Goal: Use online tool/utility: Utilize a website feature to perform a specific function

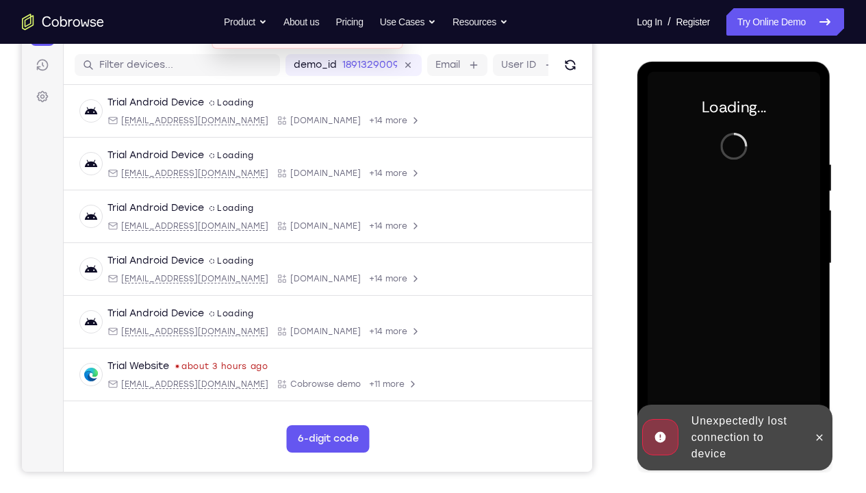
scroll to position [165, 0]
click at [822, 433] on icon at bounding box center [819, 437] width 11 height 11
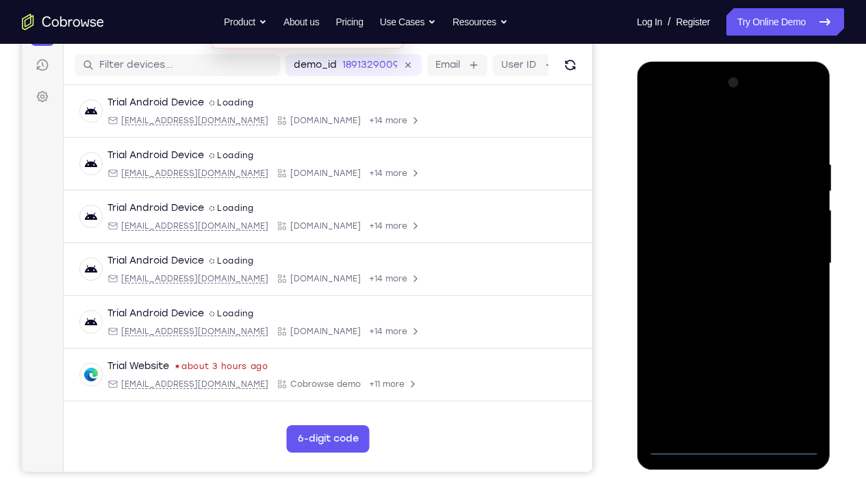
click at [735, 444] on div at bounding box center [733, 263] width 173 height 383
click at [735, 443] on div at bounding box center [733, 263] width 173 height 383
click at [798, 383] on div at bounding box center [733, 263] width 173 height 383
click at [694, 132] on div at bounding box center [733, 263] width 173 height 383
click at [789, 256] on div at bounding box center [733, 263] width 173 height 383
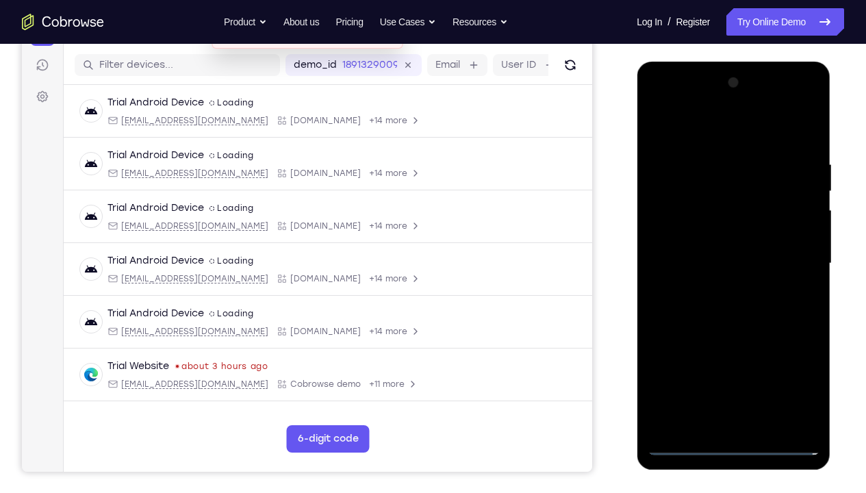
click at [716, 288] on div at bounding box center [733, 263] width 173 height 383
click at [718, 249] on div at bounding box center [733, 263] width 173 height 383
click at [715, 241] on div at bounding box center [733, 263] width 173 height 383
click at [724, 270] on div at bounding box center [733, 263] width 173 height 383
click at [735, 309] on div at bounding box center [733, 263] width 173 height 383
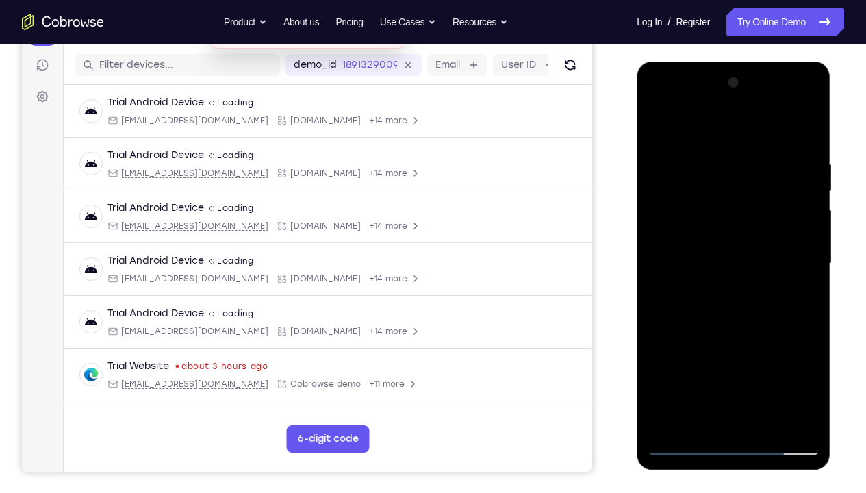
click at [809, 142] on div at bounding box center [733, 263] width 173 height 383
click at [814, 407] on div at bounding box center [733, 263] width 173 height 383
click at [810, 125] on div at bounding box center [733, 263] width 173 height 383
drag, startPoint x: 712, startPoint y: 150, endPoint x: 735, endPoint y: 335, distance: 186.4
click at [735, 335] on div at bounding box center [733, 263] width 173 height 383
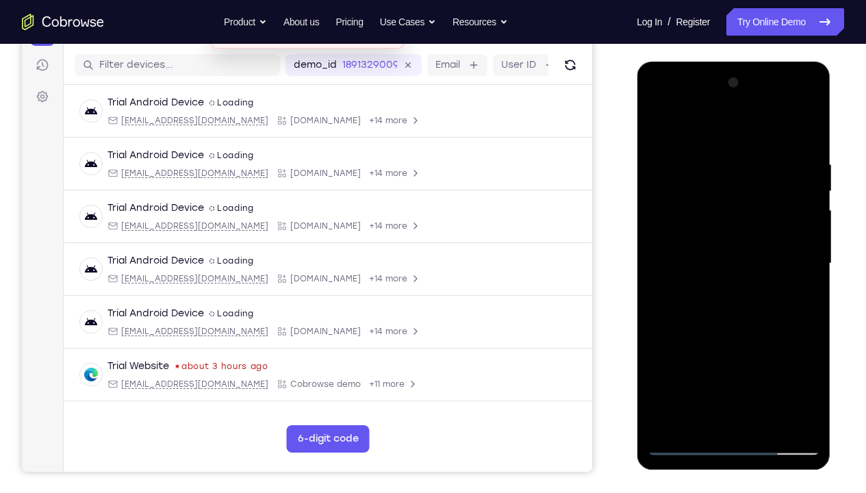
click at [683, 186] on div at bounding box center [733, 263] width 173 height 383
click at [659, 128] on div at bounding box center [733, 263] width 173 height 383
click at [682, 182] on div at bounding box center [733, 263] width 173 height 383
click at [690, 260] on div at bounding box center [733, 263] width 173 height 383
click at [806, 265] on div at bounding box center [733, 263] width 173 height 383
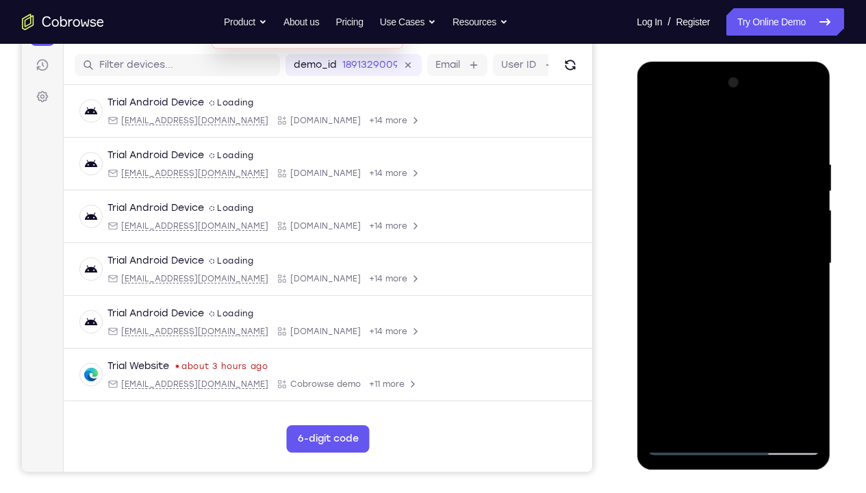
drag, startPoint x: 802, startPoint y: 247, endPoint x: 649, endPoint y: 249, distance: 152.7
click at [649, 249] on div at bounding box center [733, 263] width 173 height 383
click at [825, 180] on div at bounding box center [734, 266] width 194 height 408
click at [795, 164] on div at bounding box center [733, 263] width 173 height 383
click at [818, 164] on div at bounding box center [733, 263] width 173 height 383
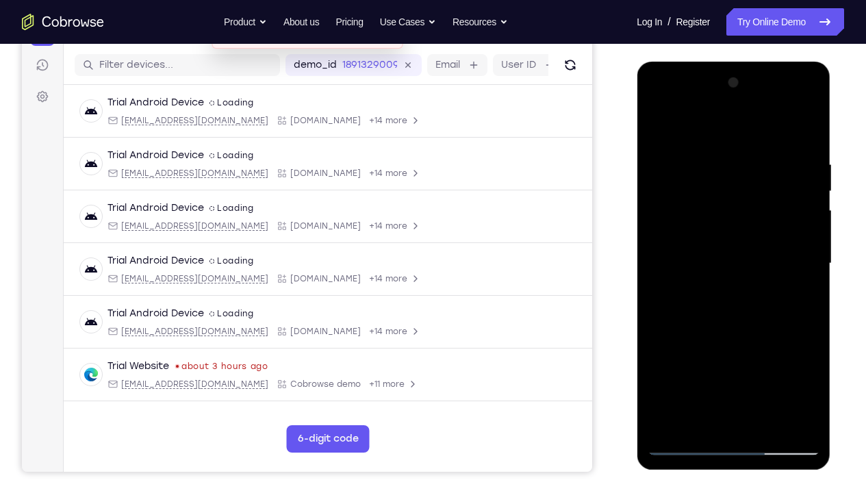
click at [808, 162] on div at bounding box center [733, 263] width 173 height 383
click at [814, 160] on div at bounding box center [733, 263] width 173 height 383
click at [811, 86] on div at bounding box center [733, 263] width 173 height 383
click at [661, 123] on div at bounding box center [733, 263] width 173 height 383
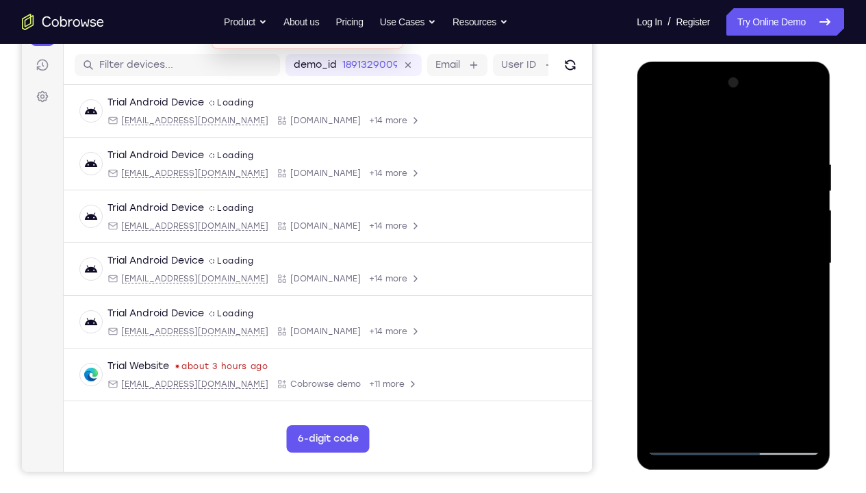
click at [716, 147] on div at bounding box center [733, 263] width 173 height 383
click at [786, 424] on div at bounding box center [733, 263] width 173 height 383
click at [805, 264] on div at bounding box center [733, 263] width 173 height 383
drag, startPoint x: 805, startPoint y: 264, endPoint x: 702, endPoint y: 260, distance: 103.5
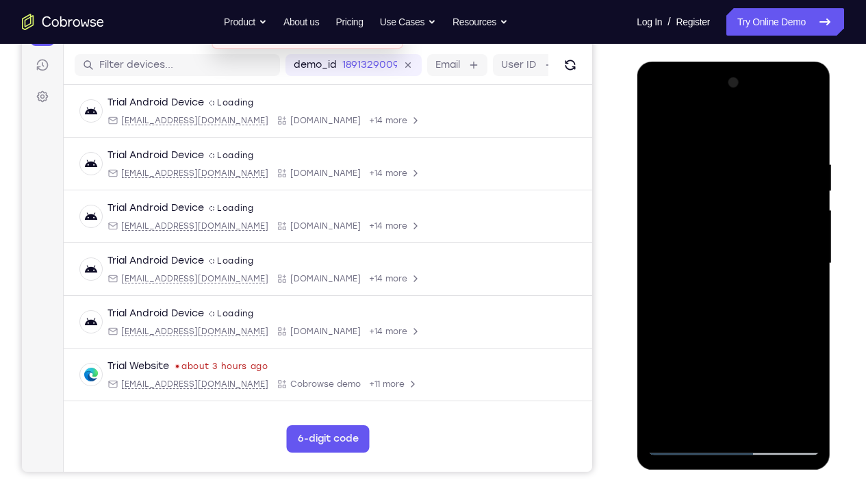
click at [702, 260] on div at bounding box center [733, 263] width 173 height 383
click at [811, 242] on div at bounding box center [733, 263] width 173 height 383
click at [803, 423] on div at bounding box center [733, 263] width 173 height 383
click at [803, 290] on div at bounding box center [733, 263] width 173 height 383
click at [755, 158] on div at bounding box center [733, 263] width 173 height 383
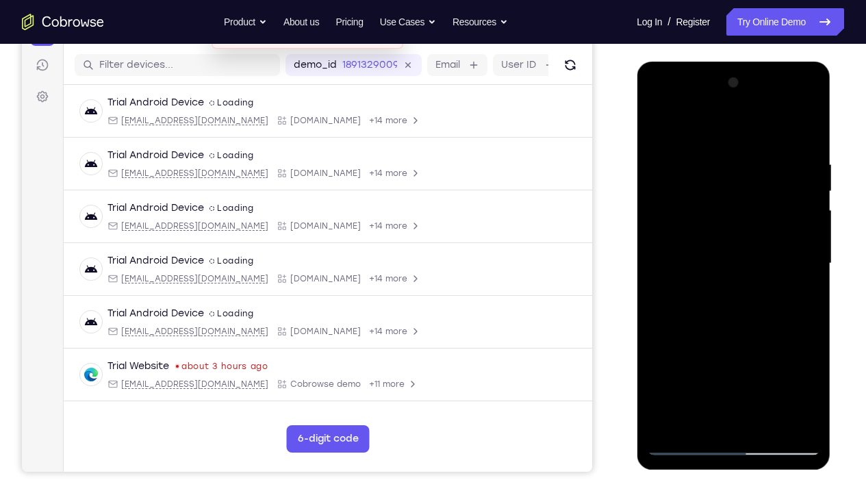
click at [808, 198] on div at bounding box center [733, 263] width 173 height 383
click at [763, 424] on div at bounding box center [733, 263] width 173 height 383
click at [735, 331] on div at bounding box center [733, 263] width 173 height 383
drag, startPoint x: 779, startPoint y: 186, endPoint x: 666, endPoint y: 179, distance: 113.2
click at [666, 179] on div at bounding box center [733, 263] width 173 height 383
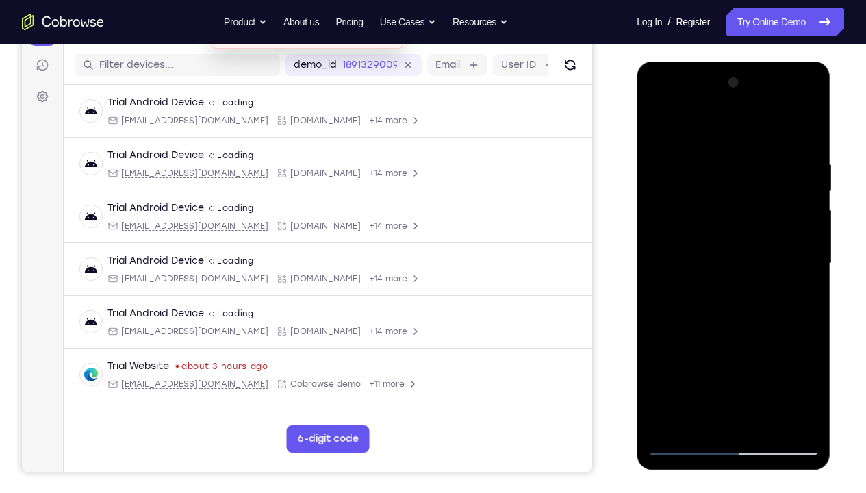
drag, startPoint x: 772, startPoint y: 187, endPoint x: 729, endPoint y: 187, distance: 42.5
click at [729, 187] on div at bounding box center [733, 263] width 173 height 383
drag, startPoint x: 757, startPoint y: 341, endPoint x: 757, endPoint y: 160, distance: 180.8
click at [757, 160] on div at bounding box center [733, 263] width 173 height 383
drag, startPoint x: 724, startPoint y: 359, endPoint x: 722, endPoint y: 221, distance: 138.3
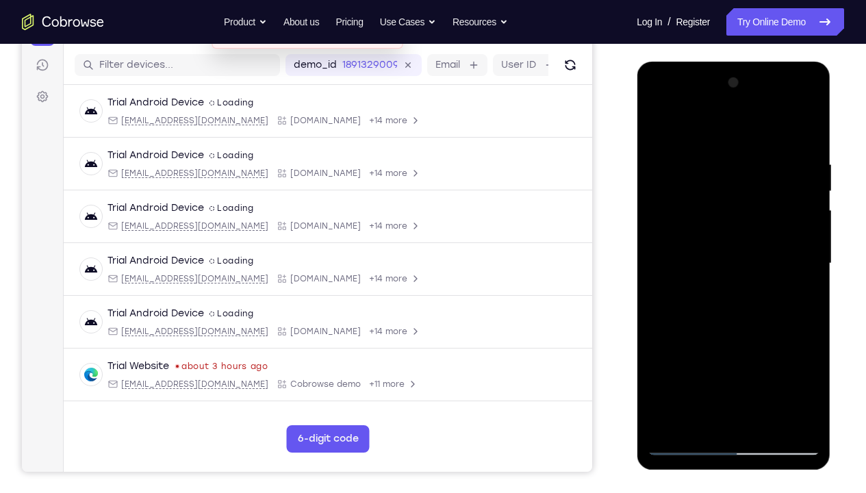
click at [722, 221] on div at bounding box center [733, 263] width 173 height 383
drag, startPoint x: 704, startPoint y: 390, endPoint x: 717, endPoint y: 265, distance: 125.3
click at [717, 265] on div at bounding box center [733, 263] width 173 height 383
drag, startPoint x: 713, startPoint y: 378, endPoint x: 717, endPoint y: 265, distance: 113.1
click at [717, 265] on div at bounding box center [733, 263] width 173 height 383
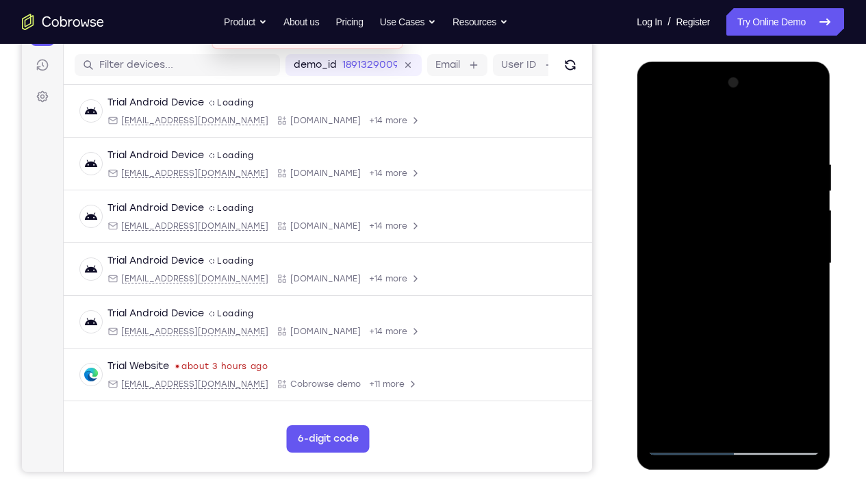
click at [675, 381] on div at bounding box center [733, 263] width 173 height 383
click at [695, 131] on div at bounding box center [733, 263] width 173 height 383
click at [677, 160] on div at bounding box center [733, 263] width 173 height 383
click at [659, 266] on div at bounding box center [733, 263] width 173 height 383
click at [781, 249] on div at bounding box center [733, 263] width 173 height 383
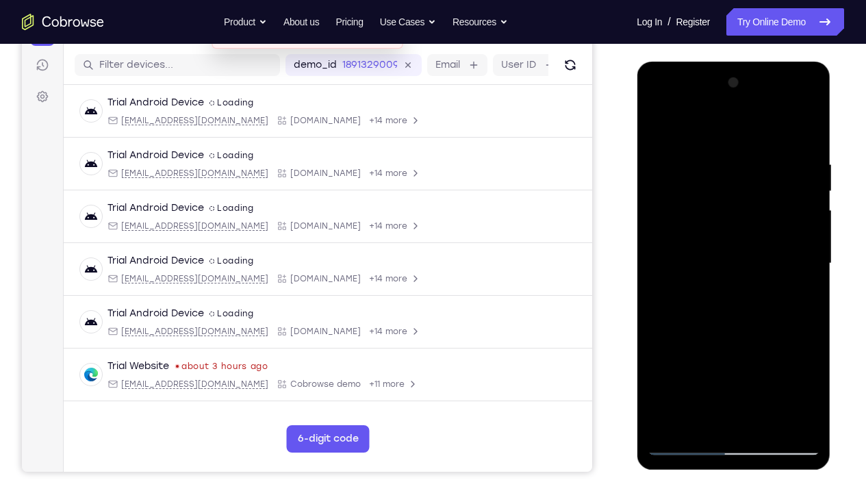
click at [805, 134] on div at bounding box center [733, 263] width 173 height 383
click at [670, 424] on div at bounding box center [733, 263] width 173 height 383
click at [813, 258] on div at bounding box center [733, 263] width 173 height 383
click at [813, 261] on div at bounding box center [733, 263] width 173 height 383
click at [812, 261] on div at bounding box center [733, 263] width 173 height 383
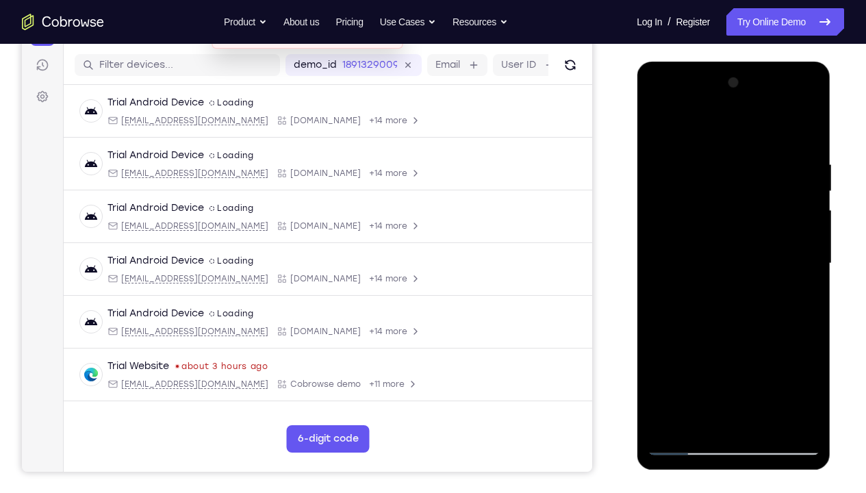
click at [812, 261] on div at bounding box center [733, 263] width 173 height 383
click at [812, 249] on div at bounding box center [733, 263] width 173 height 383
click at [812, 252] on div at bounding box center [733, 263] width 173 height 383
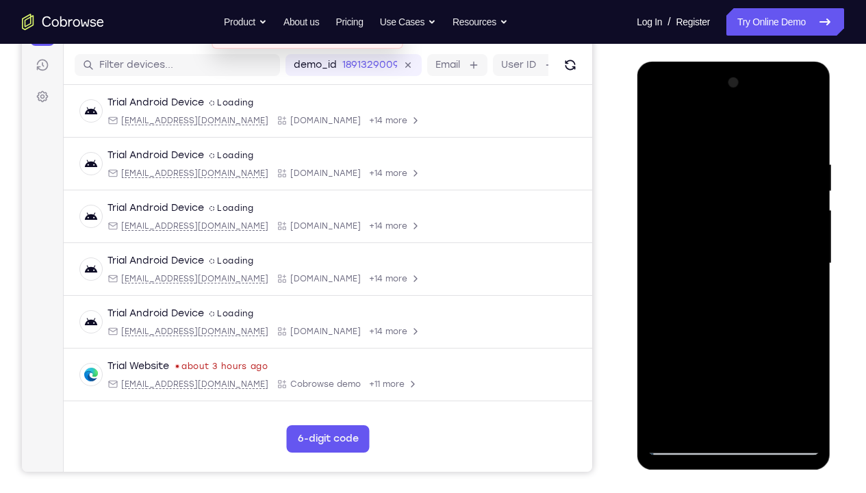
click at [812, 252] on div at bounding box center [733, 263] width 173 height 383
click at [810, 253] on div at bounding box center [733, 263] width 173 height 383
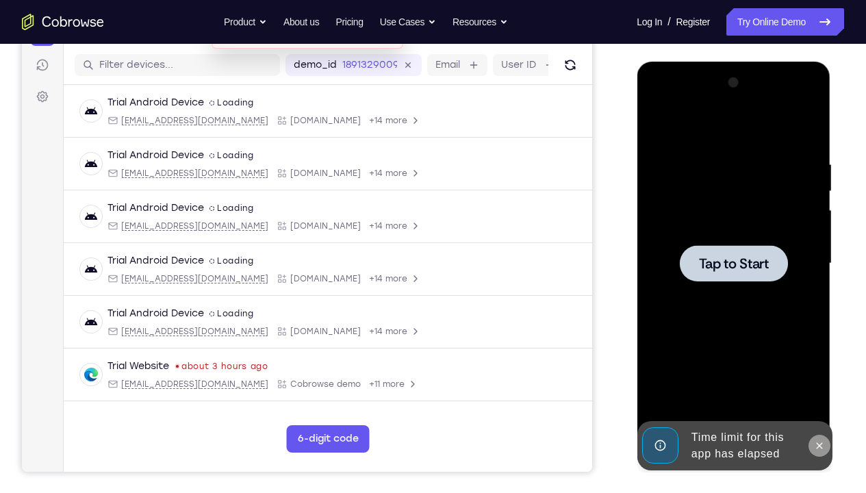
click at [822, 439] on button at bounding box center [819, 446] width 22 height 22
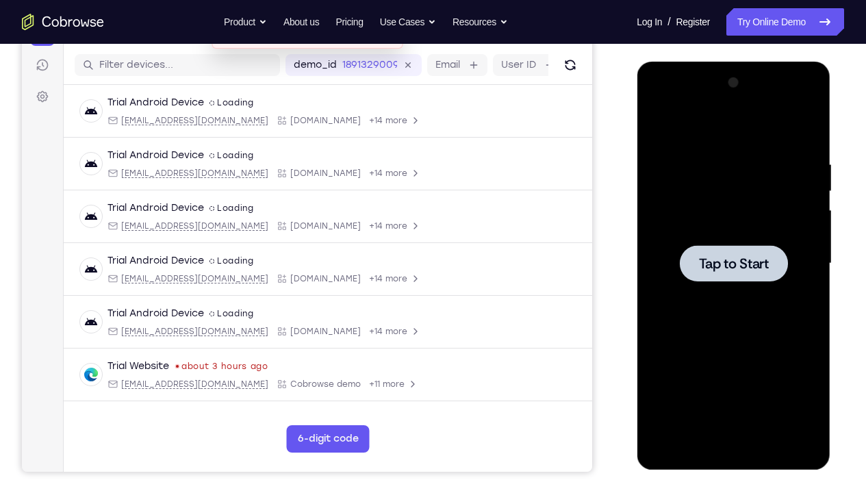
click at [762, 227] on div at bounding box center [733, 263] width 173 height 383
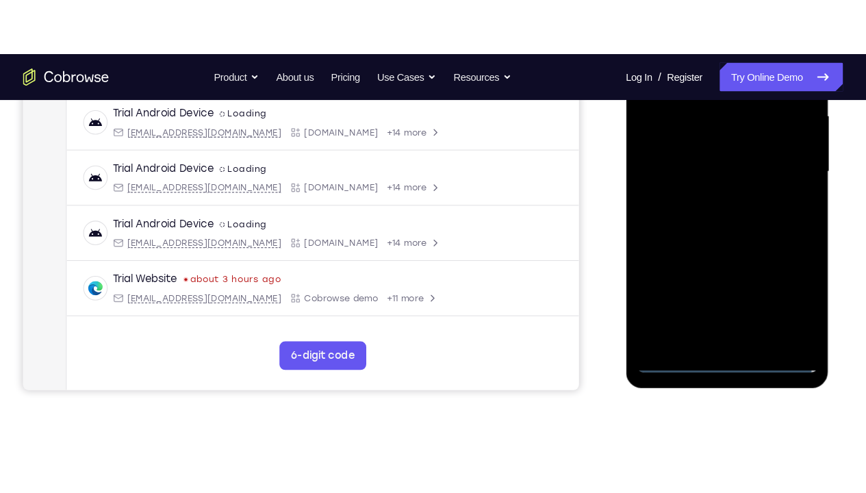
scroll to position [320, 0]
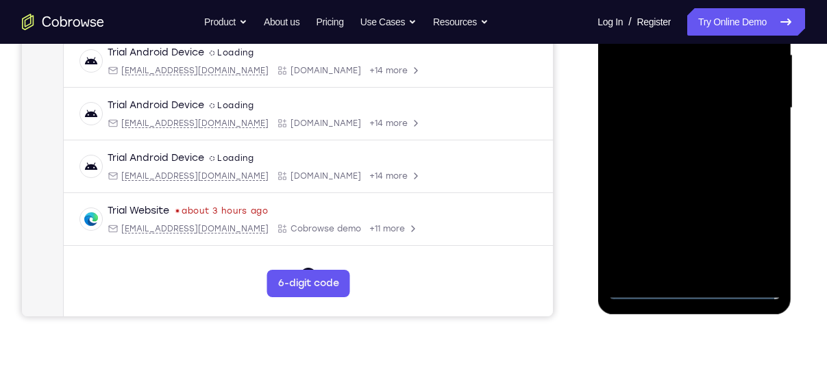
click at [695, 294] on div at bounding box center [693, 107] width 173 height 383
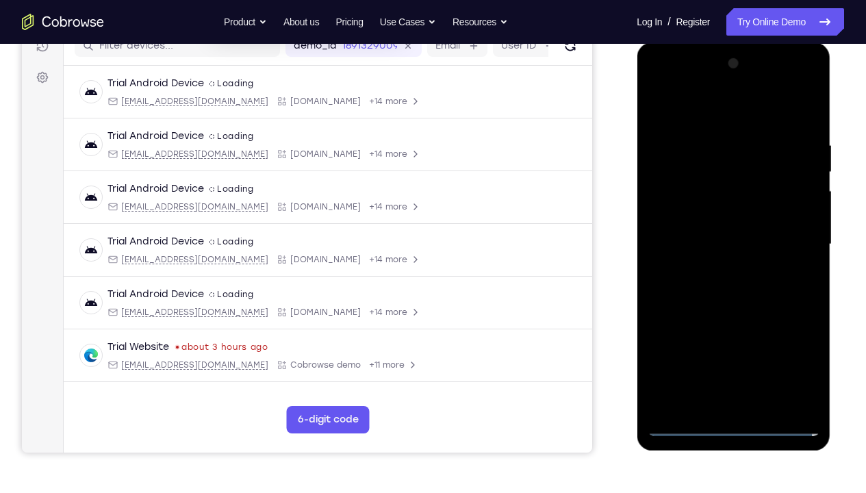
scroll to position [184, 0]
click at [796, 378] on div at bounding box center [733, 244] width 173 height 383
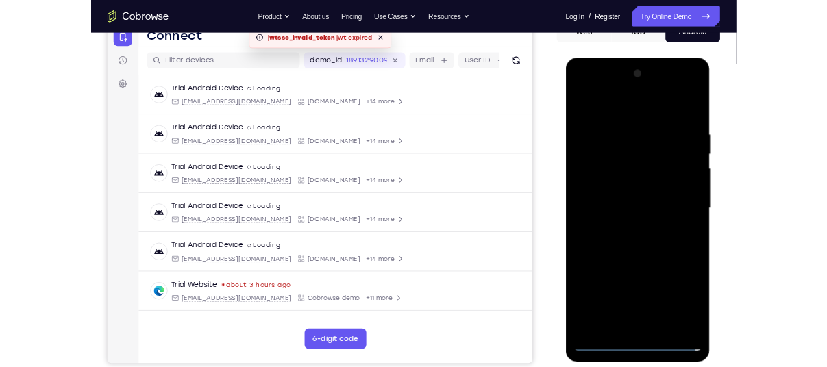
scroll to position [174, 0]
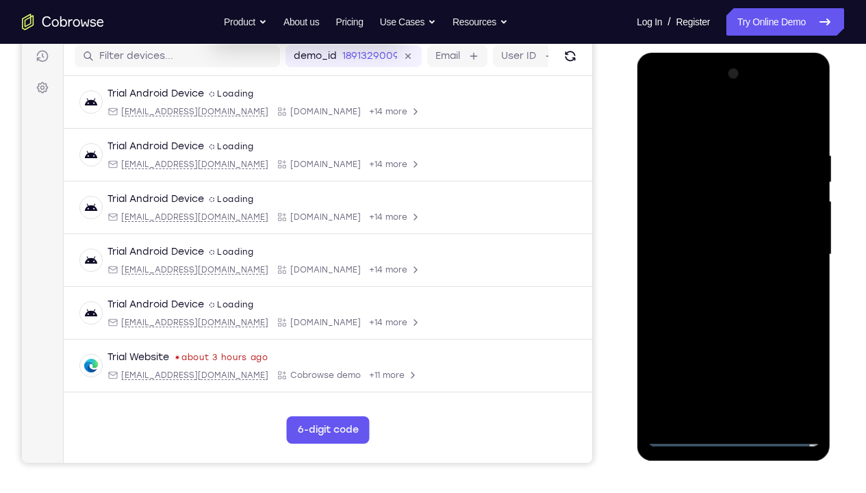
click at [686, 102] on div at bounding box center [733, 254] width 173 height 383
click at [670, 211] on div at bounding box center [733, 254] width 173 height 383
click at [723, 253] on div at bounding box center [733, 254] width 173 height 383
click at [727, 247] on div at bounding box center [733, 254] width 173 height 383
click at [727, 270] on div at bounding box center [733, 254] width 173 height 383
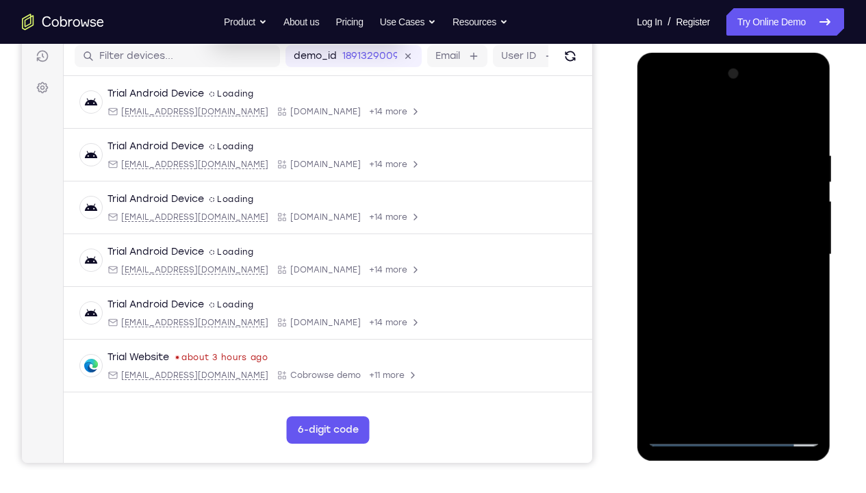
drag, startPoint x: 725, startPoint y: 353, endPoint x: 729, endPoint y: 310, distance: 44.0
click at [729, 310] on div at bounding box center [733, 254] width 173 height 383
drag, startPoint x: 683, startPoint y: 133, endPoint x: 816, endPoint y: 134, distance: 132.2
click at [816, 134] on div at bounding box center [733, 254] width 173 height 383
click at [738, 404] on div at bounding box center [733, 254] width 173 height 383
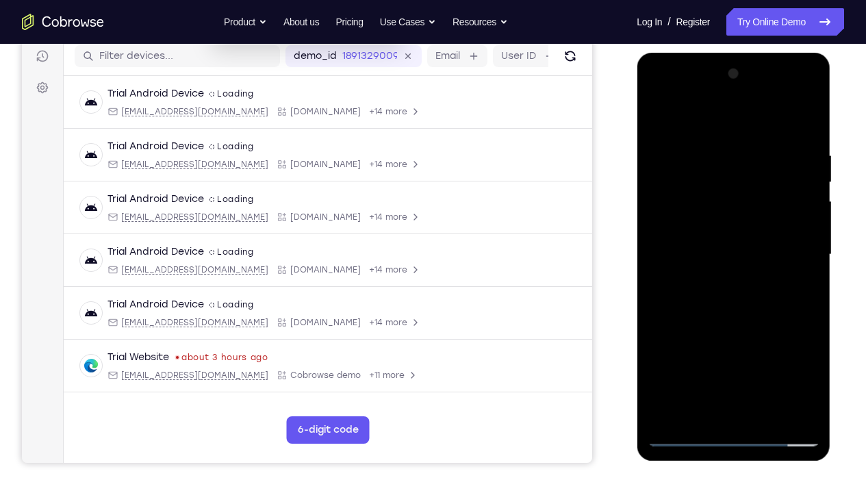
click at [752, 310] on div at bounding box center [733, 254] width 173 height 383
click at [768, 294] on div at bounding box center [733, 254] width 173 height 383
click at [810, 115] on div at bounding box center [733, 254] width 173 height 383
click at [709, 153] on div at bounding box center [733, 254] width 173 height 383
click at [694, 137] on div at bounding box center [733, 254] width 173 height 383
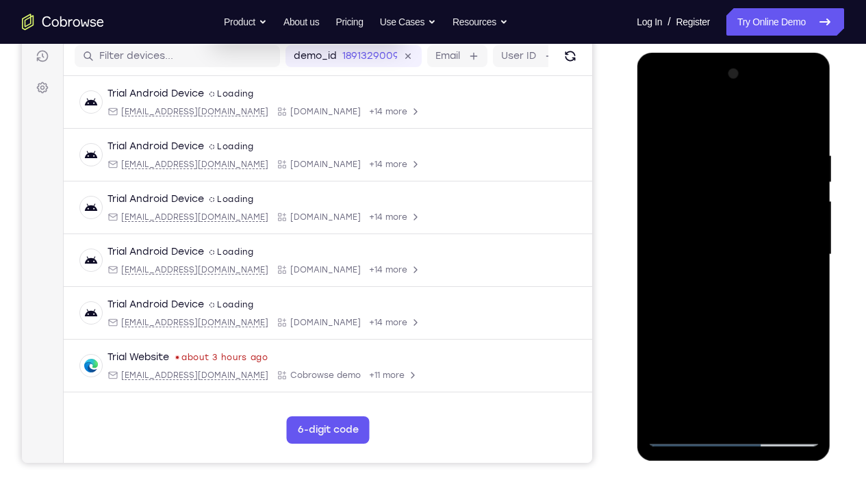
click at [762, 250] on div at bounding box center [733, 254] width 173 height 383
click at [811, 112] on div at bounding box center [733, 254] width 173 height 383
click at [766, 210] on div at bounding box center [733, 254] width 173 height 383
click at [809, 121] on div at bounding box center [733, 254] width 173 height 383
click at [742, 171] on div at bounding box center [733, 254] width 173 height 383
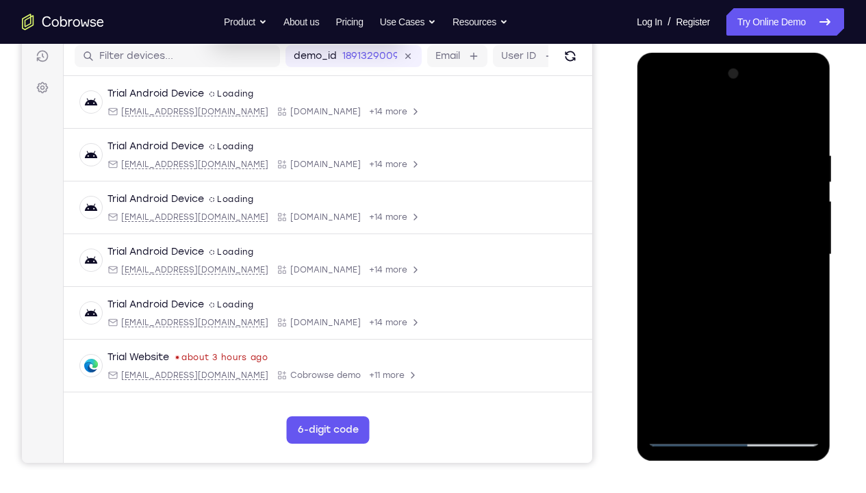
drag, startPoint x: 724, startPoint y: 292, endPoint x: 743, endPoint y: 184, distance: 110.6
click at [743, 184] on div at bounding box center [733, 254] width 173 height 383
drag, startPoint x: 766, startPoint y: 270, endPoint x: 772, endPoint y: 331, distance: 61.9
click at [772, 331] on div at bounding box center [733, 254] width 173 height 383
click at [807, 122] on div at bounding box center [733, 254] width 173 height 383
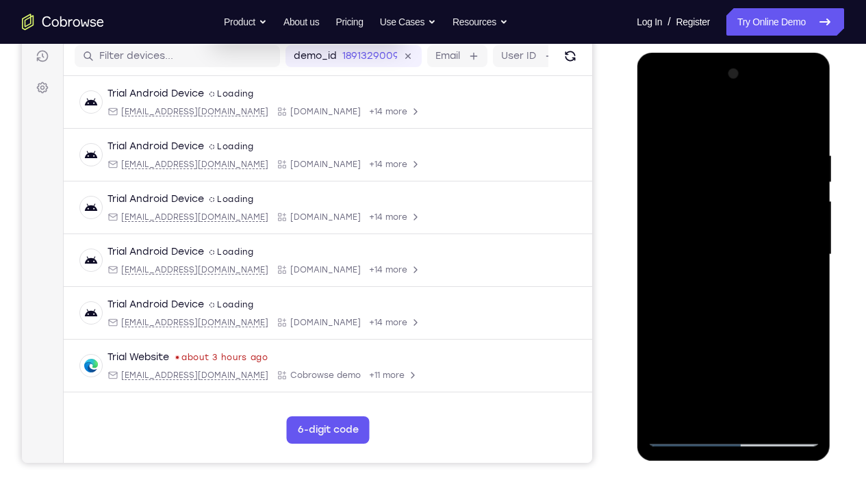
click at [805, 116] on div at bounding box center [733, 254] width 173 height 383
click at [740, 223] on div at bounding box center [733, 254] width 173 height 383
click at [659, 267] on div at bounding box center [733, 254] width 173 height 383
click at [650, 415] on div at bounding box center [733, 254] width 173 height 383
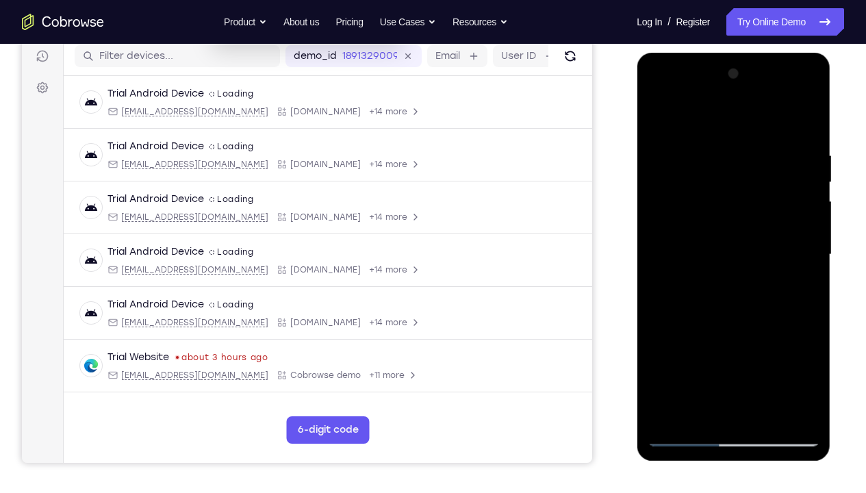
click at [650, 415] on div at bounding box center [733, 254] width 173 height 383
click at [725, 199] on div at bounding box center [733, 254] width 173 height 383
click at [775, 412] on div at bounding box center [733, 254] width 173 height 383
click at [740, 288] on div at bounding box center [733, 254] width 173 height 383
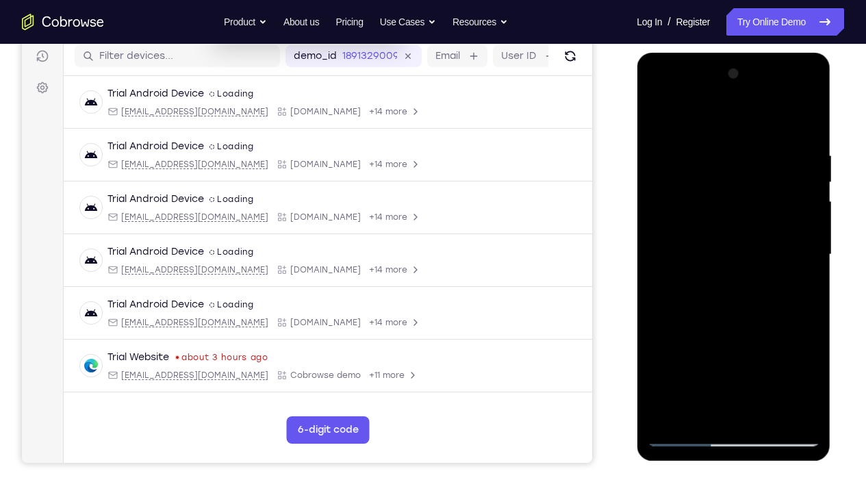
click at [655, 266] on div at bounding box center [733, 254] width 173 height 383
click at [703, 211] on div at bounding box center [733, 254] width 173 height 383
click at [659, 268] on div at bounding box center [733, 254] width 173 height 383
click at [691, 203] on div at bounding box center [733, 254] width 173 height 383
click at [659, 267] on div at bounding box center [733, 254] width 173 height 383
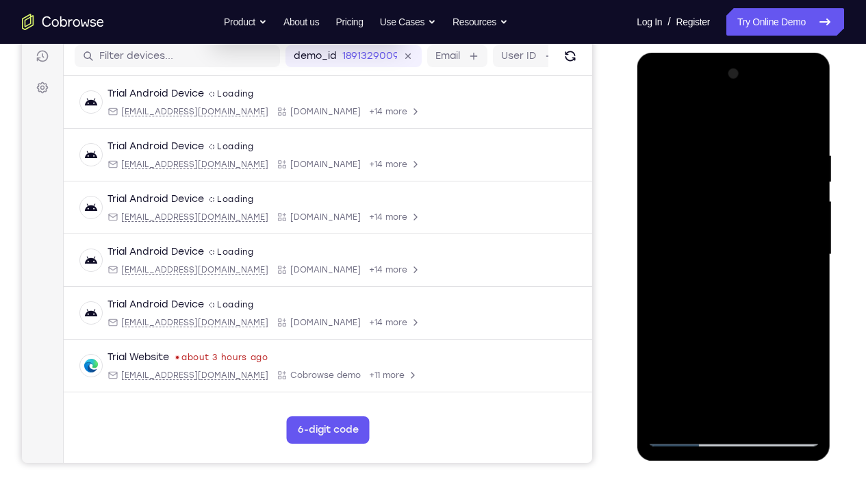
click at [659, 267] on div at bounding box center [733, 254] width 173 height 383
click at [717, 199] on div at bounding box center [733, 254] width 173 height 383
click at [659, 274] on div at bounding box center [733, 254] width 173 height 383
click at [657, 268] on div at bounding box center [733, 254] width 173 height 383
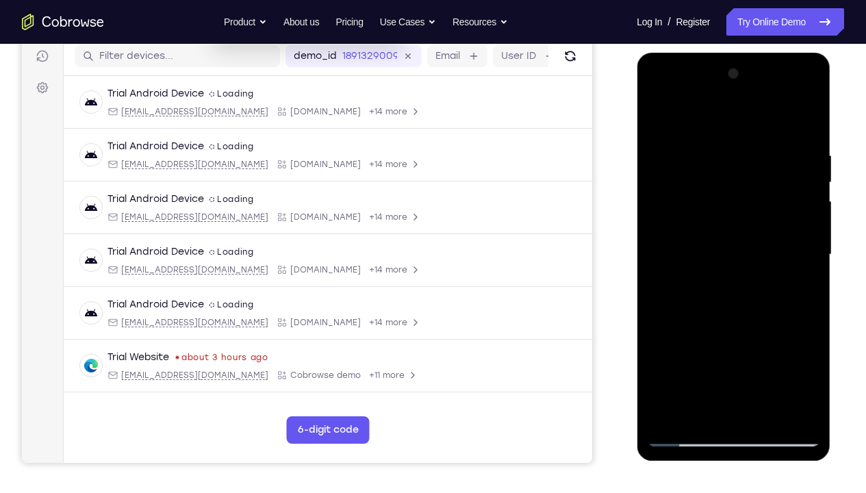
click at [657, 268] on div at bounding box center [733, 254] width 173 height 383
click at [682, 413] on div at bounding box center [733, 254] width 173 height 383
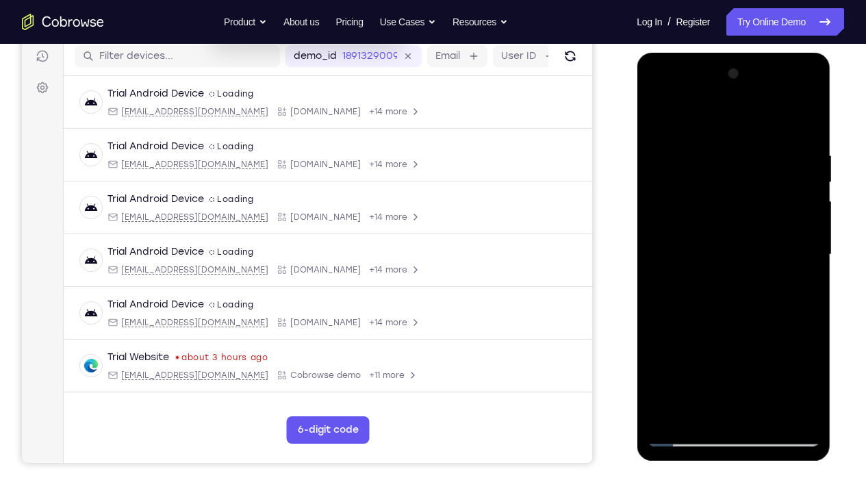
click at [656, 123] on div at bounding box center [733, 254] width 173 height 383
click at [805, 134] on div at bounding box center [733, 254] width 173 height 383
click at [802, 129] on div at bounding box center [733, 254] width 173 height 383
click at [806, 177] on div at bounding box center [733, 254] width 173 height 383
click at [794, 201] on div at bounding box center [733, 254] width 173 height 383
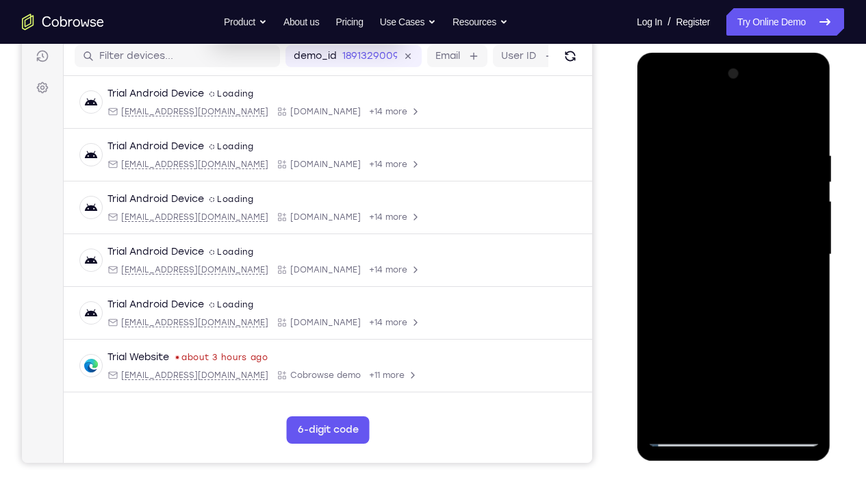
click at [808, 119] on div at bounding box center [733, 254] width 173 height 383
click at [764, 257] on div at bounding box center [733, 254] width 173 height 383
click at [790, 207] on div at bounding box center [733, 254] width 173 height 383
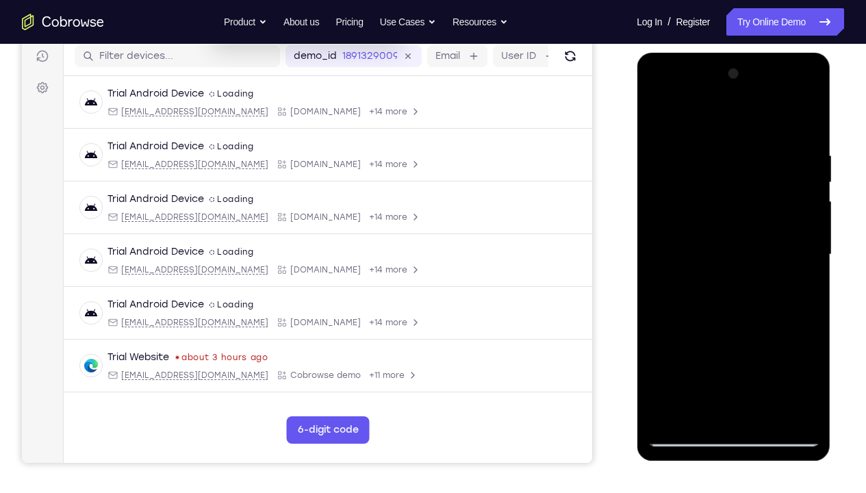
click at [790, 207] on div at bounding box center [733, 254] width 173 height 383
click at [813, 119] on div at bounding box center [733, 254] width 173 height 383
